Goal: Transaction & Acquisition: Purchase product/service

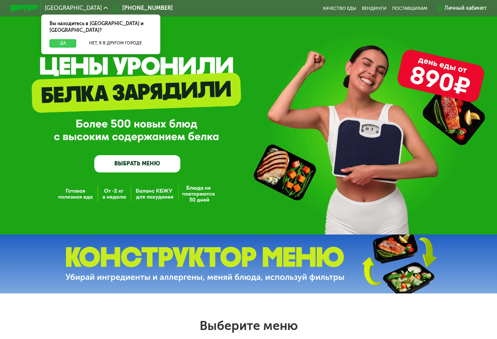
click at [62, 39] on button "Да" at bounding box center [62, 43] width 27 height 8
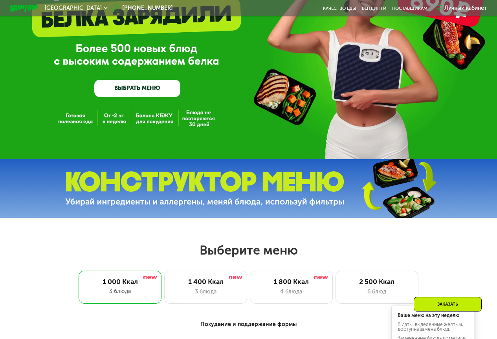
scroll to position [275, 0]
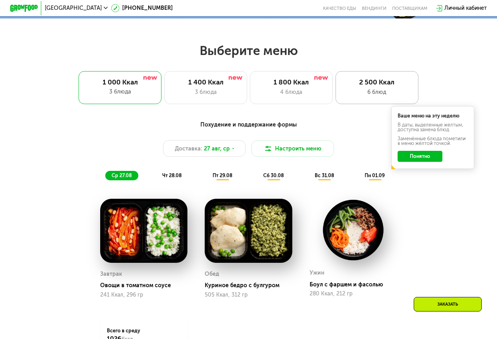
click at [366, 86] on div "2 500 Ккал" at bounding box center [376, 82] width 68 height 8
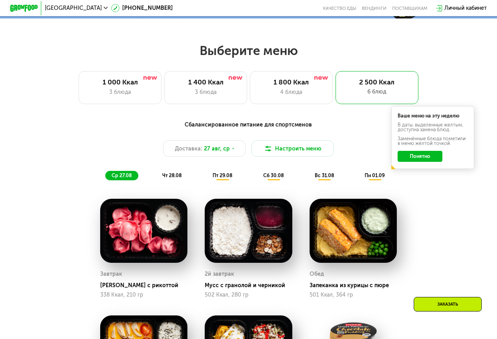
click at [424, 158] on button "Понятно" at bounding box center [419, 156] width 44 height 11
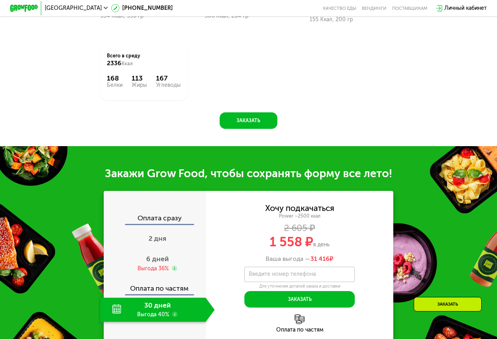
scroll to position [746, 0]
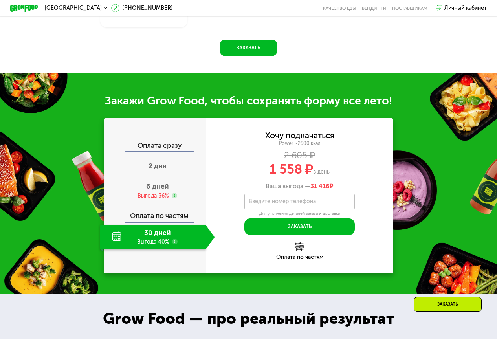
click at [157, 170] on span "2 дня" at bounding box center [157, 165] width 18 height 9
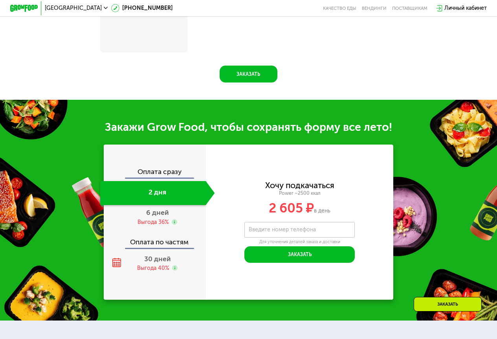
scroll to position [773, 0]
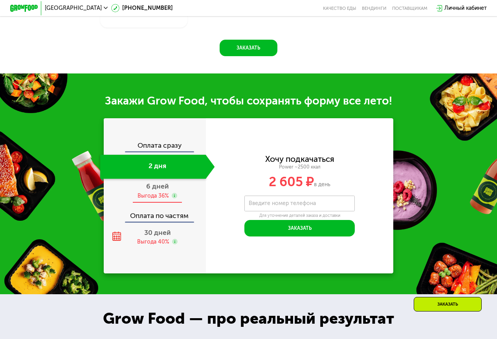
click at [152, 190] on span "6 дней" at bounding box center [157, 186] width 23 height 9
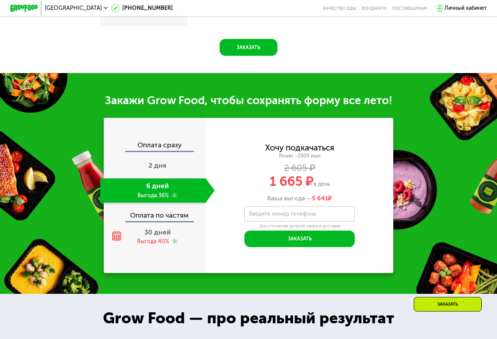
scroll to position [746, 0]
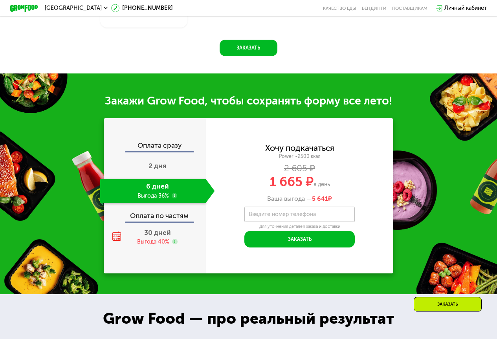
click at [150, 151] on div "Оплата сразу" at bounding box center [154, 146] width 101 height 9
click at [155, 170] on span "2 дня" at bounding box center [157, 165] width 18 height 9
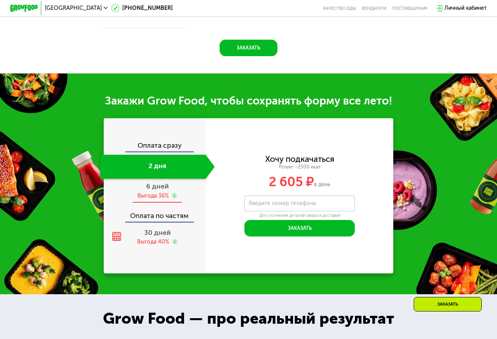
click at [155, 190] on span "6 дней" at bounding box center [157, 186] width 23 height 9
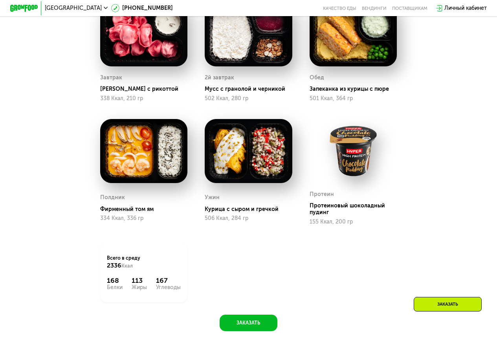
scroll to position [275, 0]
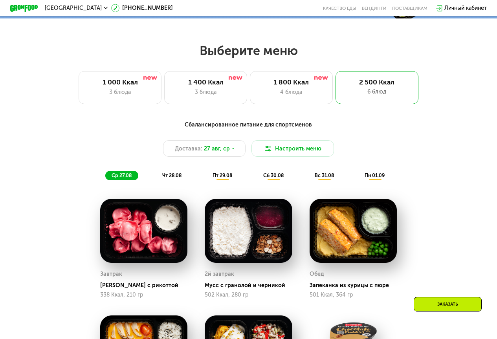
click at [178, 178] on span "чт 28.08" at bounding box center [171, 175] width 19 height 6
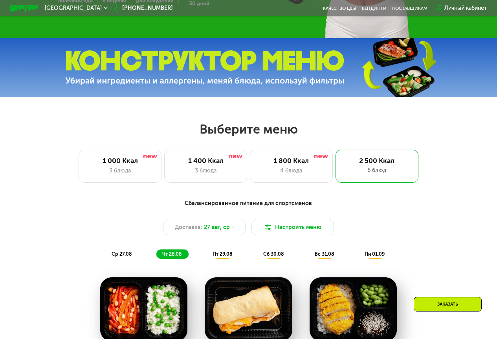
scroll to position [0, 0]
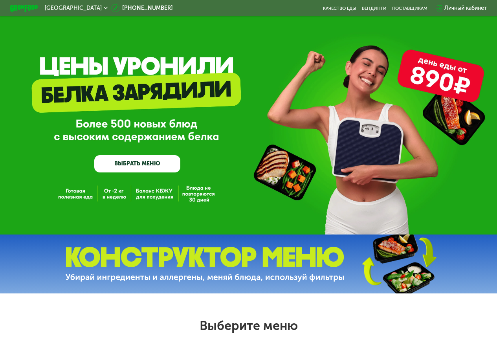
click at [138, 160] on link "ВЫБРАТЬ МЕНЮ" at bounding box center [137, 163] width 86 height 17
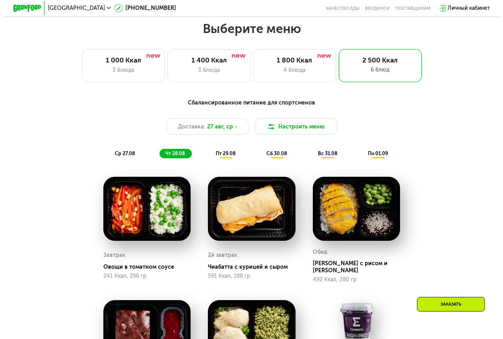
scroll to position [304, 0]
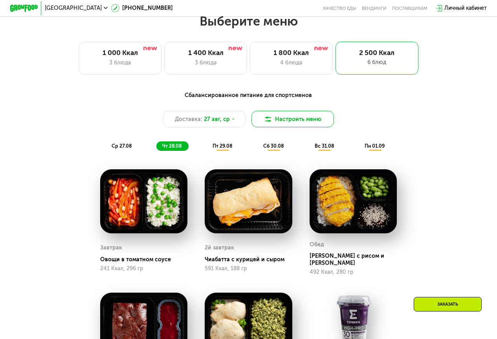
click at [292, 123] on button "Настроить меню" at bounding box center [292, 119] width 83 height 16
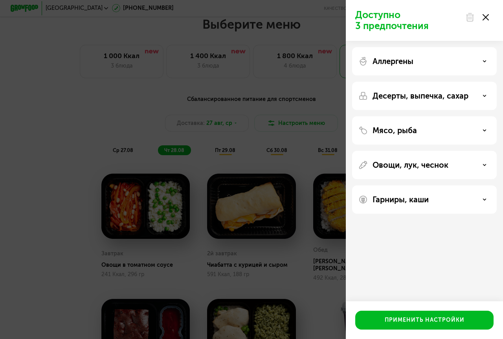
click at [402, 64] on p "Аллергены" at bounding box center [392, 61] width 41 height 9
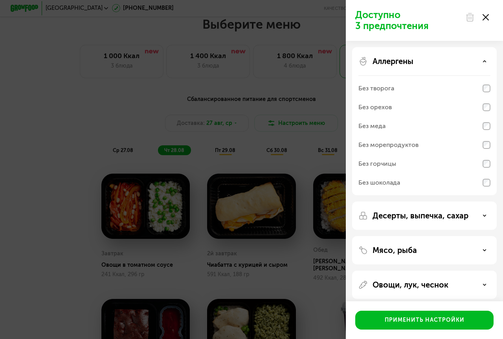
click at [402, 64] on p "Аллергены" at bounding box center [392, 61] width 41 height 9
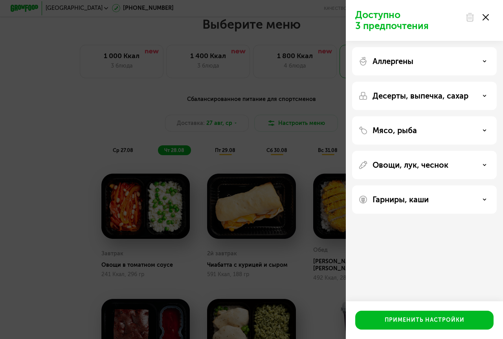
click at [397, 94] on p "Десерты, выпечка, сахар" at bounding box center [420, 95] width 96 height 9
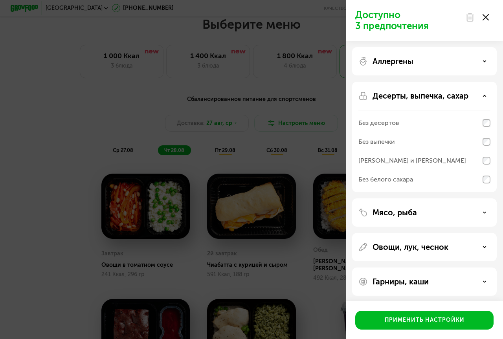
click at [397, 94] on p "Десерты, выпечка, сахар" at bounding box center [420, 95] width 96 height 9
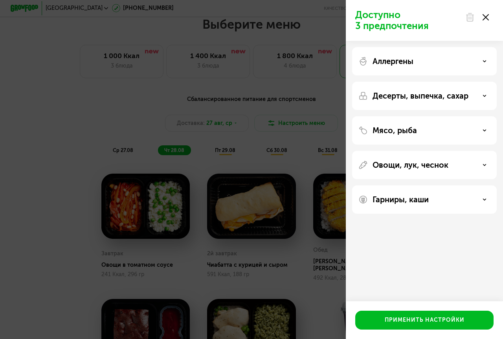
click at [399, 132] on p "Мясо, рыба" at bounding box center [394, 130] width 44 height 9
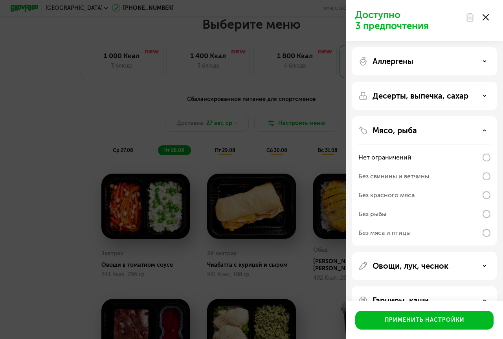
click at [399, 132] on p "Мясо, рыба" at bounding box center [394, 130] width 44 height 9
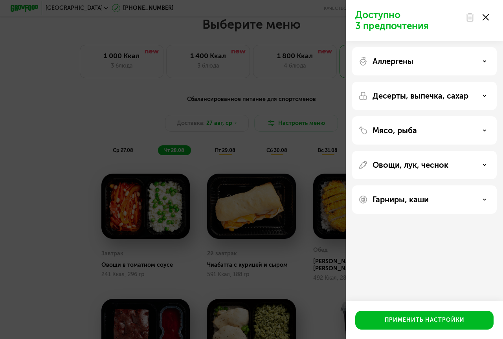
click at [401, 164] on p "Овощи, лук, чеснок" at bounding box center [410, 164] width 76 height 9
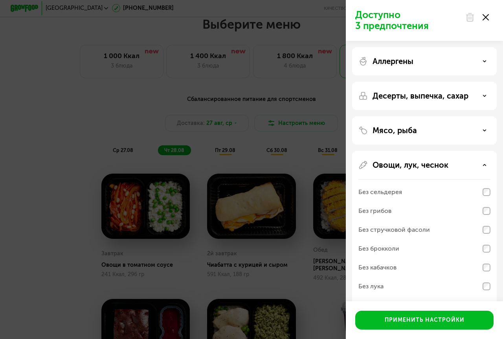
click at [401, 164] on p "Овощи, лук, чеснок" at bounding box center [410, 164] width 76 height 9
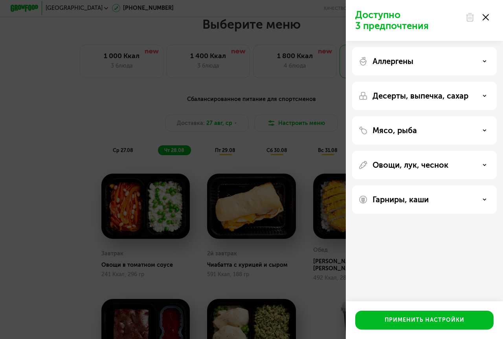
click at [401, 199] on p "Гарниры, каши" at bounding box center [400, 199] width 56 height 9
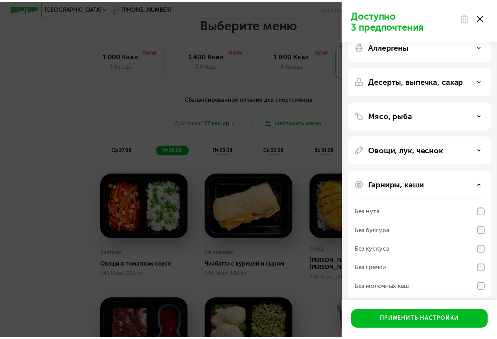
scroll to position [21, 0]
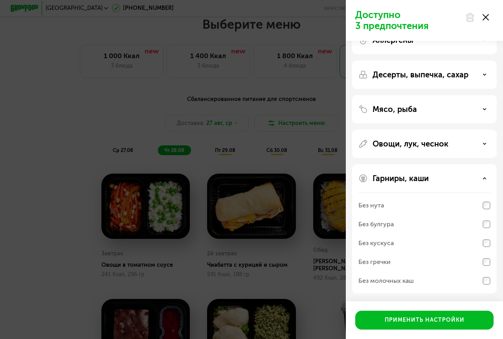
click at [398, 234] on div "Без булгура" at bounding box center [424, 243] width 132 height 19
click at [377, 242] on div "Без кускуса" at bounding box center [375, 242] width 35 height 9
click at [377, 207] on div "Без нута" at bounding box center [371, 205] width 26 height 9
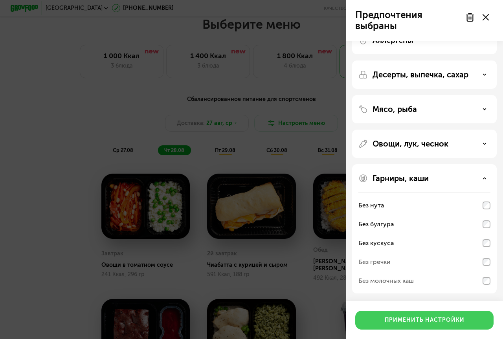
click at [413, 318] on div "Применить настройки" at bounding box center [424, 320] width 80 height 8
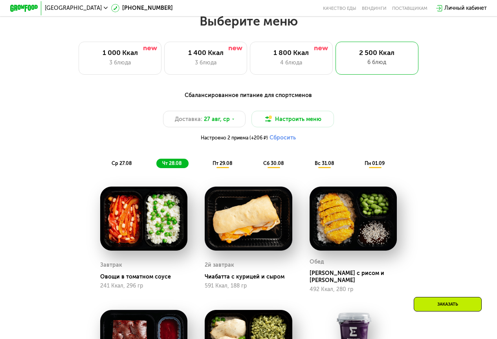
click at [156, 163] on div "ср 27.08" at bounding box center [172, 164] width 32 height 10
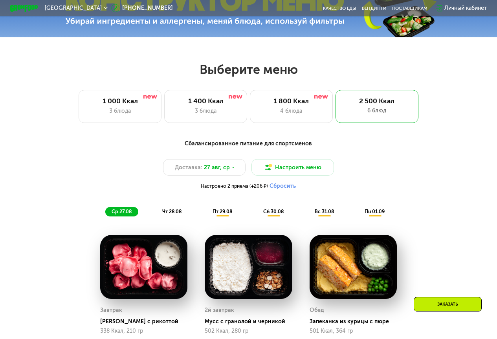
scroll to position [275, 0]
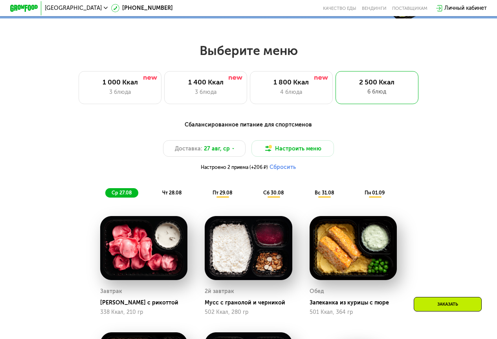
click at [287, 171] on button "Сбросить" at bounding box center [282, 167] width 26 height 7
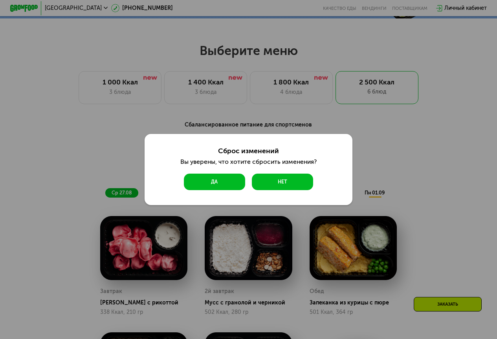
click at [203, 183] on button "Да" at bounding box center [214, 182] width 61 height 16
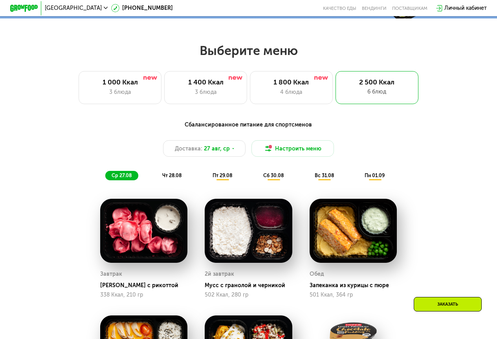
click at [165, 178] on span "чт 28.08" at bounding box center [171, 175] width 19 height 6
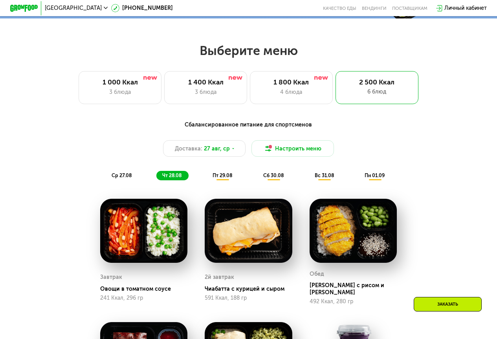
click at [156, 181] on div "ср 27.08" at bounding box center [172, 176] width 32 height 10
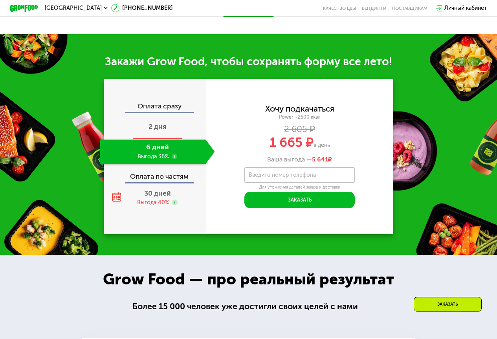
click at [154, 131] on span "2 дня" at bounding box center [157, 126] width 18 height 9
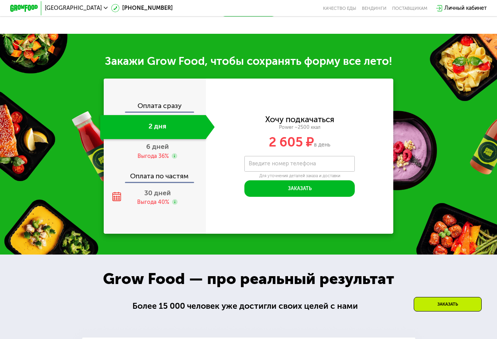
scroll to position [785, 0]
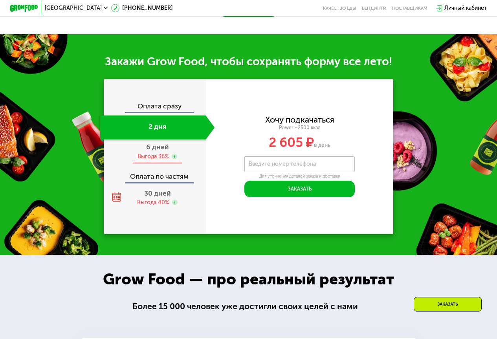
click at [163, 160] on div "Выгода 36%" at bounding box center [152, 156] width 31 height 7
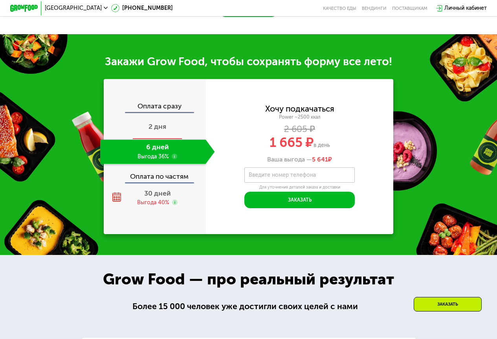
click at [164, 131] on span "2 дня" at bounding box center [157, 126] width 18 height 9
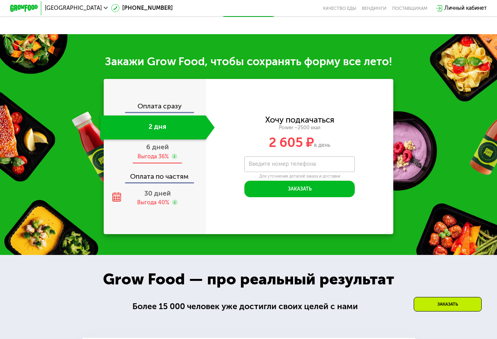
click at [162, 151] on span "6 дней" at bounding box center [157, 147] width 23 height 9
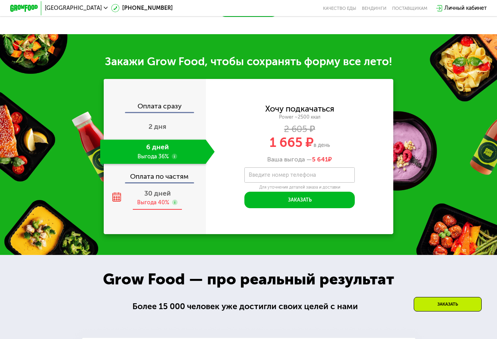
click at [154, 198] on span "30 дней" at bounding box center [157, 193] width 27 height 9
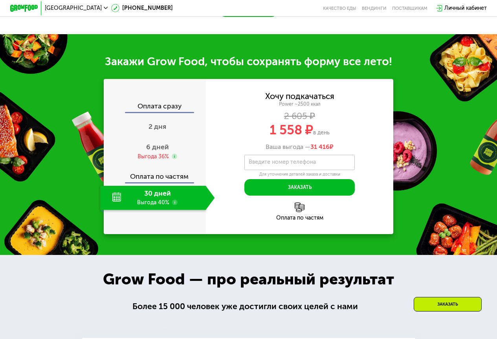
click at [161, 112] on div "Оплата сразу" at bounding box center [154, 107] width 101 height 9
click at [174, 159] on use at bounding box center [174, 156] width 5 height 5
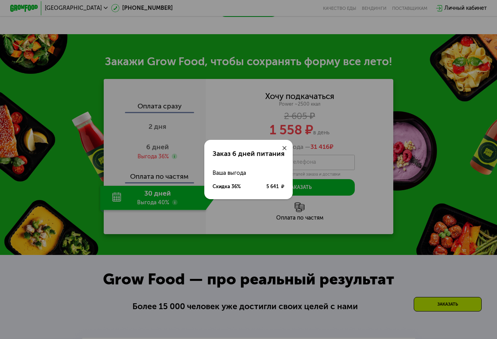
click at [284, 145] on div at bounding box center [284, 148] width 16 height 16
click at [287, 147] on div at bounding box center [284, 148] width 16 height 16
click at [285, 147] on icon at bounding box center [284, 148] width 4 height 4
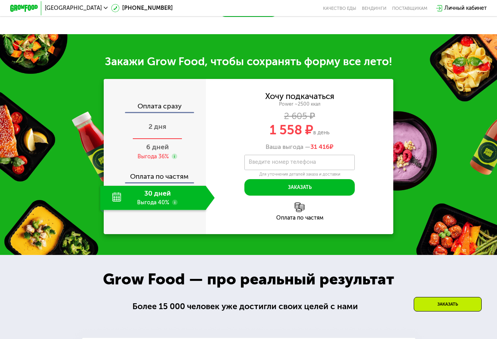
click at [161, 132] on div "2 дня" at bounding box center [157, 127] width 115 height 24
